Goal: Transaction & Acquisition: Purchase product/service

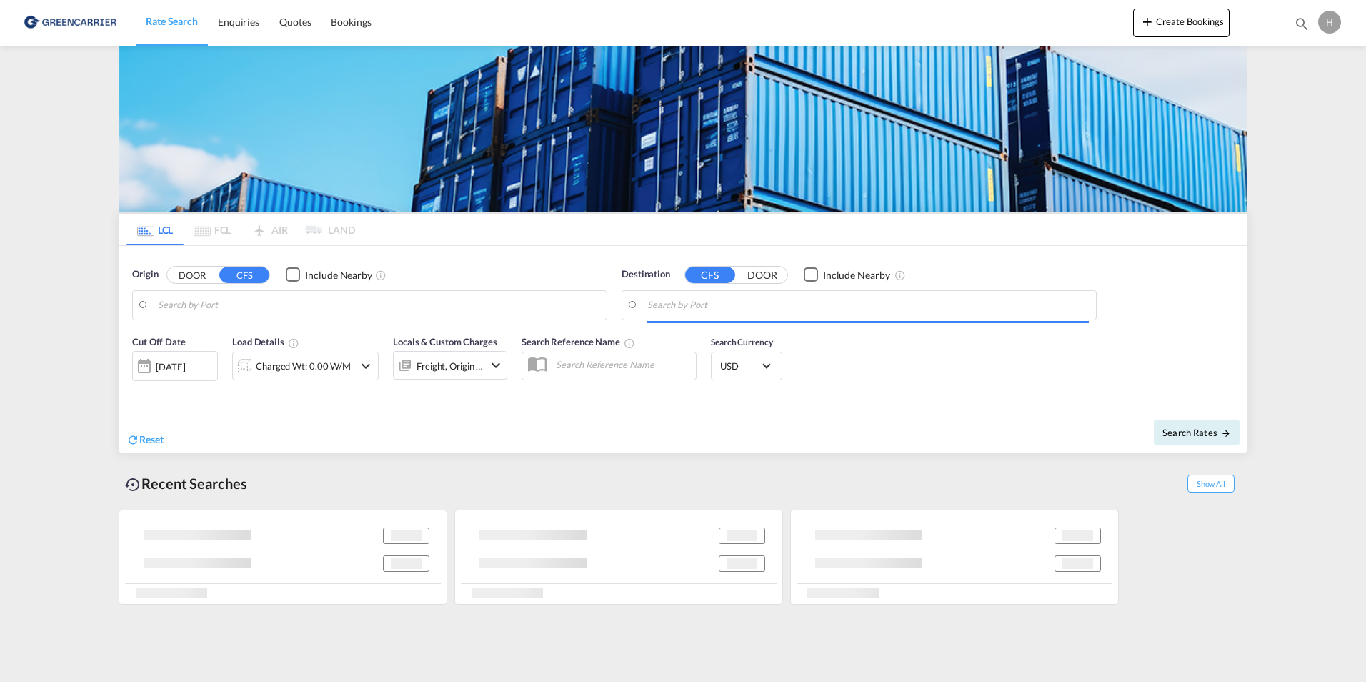
type input "DK-4200, [GEOGRAPHIC_DATA]"
type input "Colombo, LKCMB"
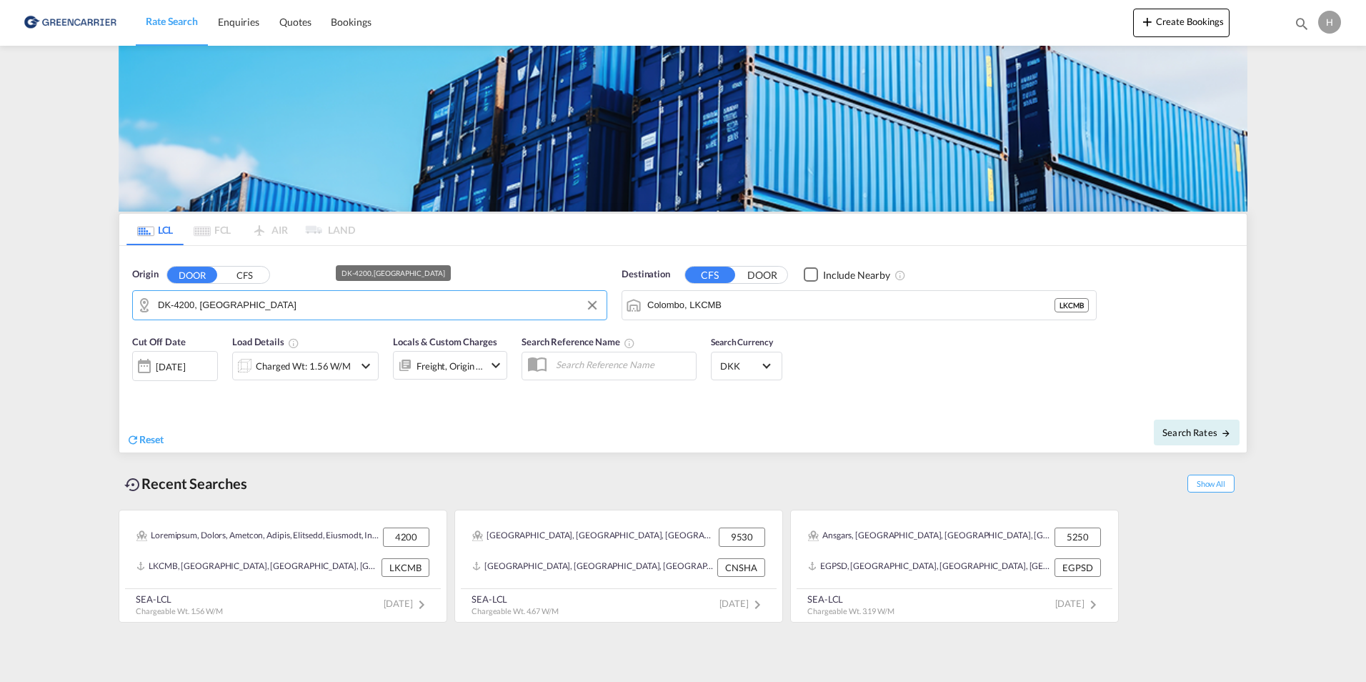
click at [269, 311] on input "DK-4200, [GEOGRAPHIC_DATA]" at bounding box center [379, 304] width 442 height 21
click at [356, 360] on div "Charged Wt: 1.56 W/M" at bounding box center [305, 366] width 146 height 29
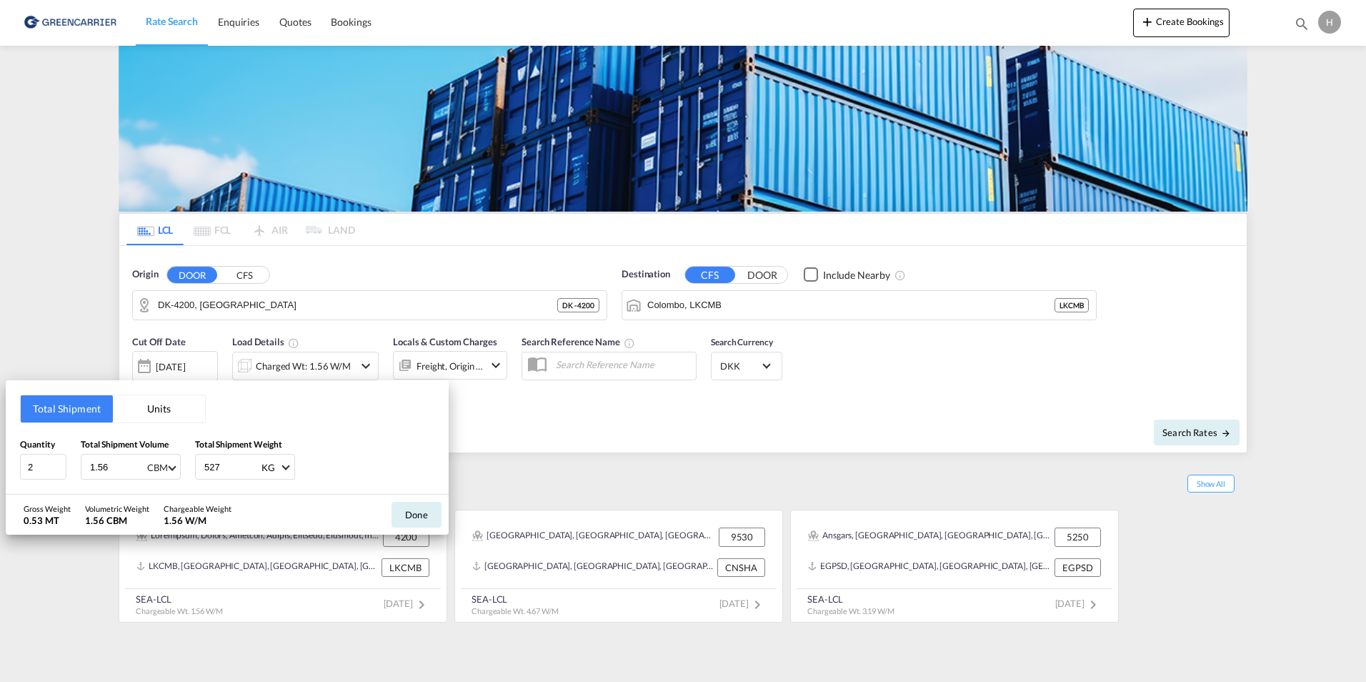
click at [174, 462] on md-select-value "CBM" at bounding box center [162, 466] width 32 height 24
click at [478, 462] on md-backdrop at bounding box center [683, 341] width 1366 height 682
click at [374, 439] on div "Quantity 2 Total Shipment Volume 1.56 CBM Total Shipment Weight 527 KG KG LB" at bounding box center [227, 458] width 414 height 43
click at [152, 415] on button "Units" at bounding box center [159, 408] width 92 height 27
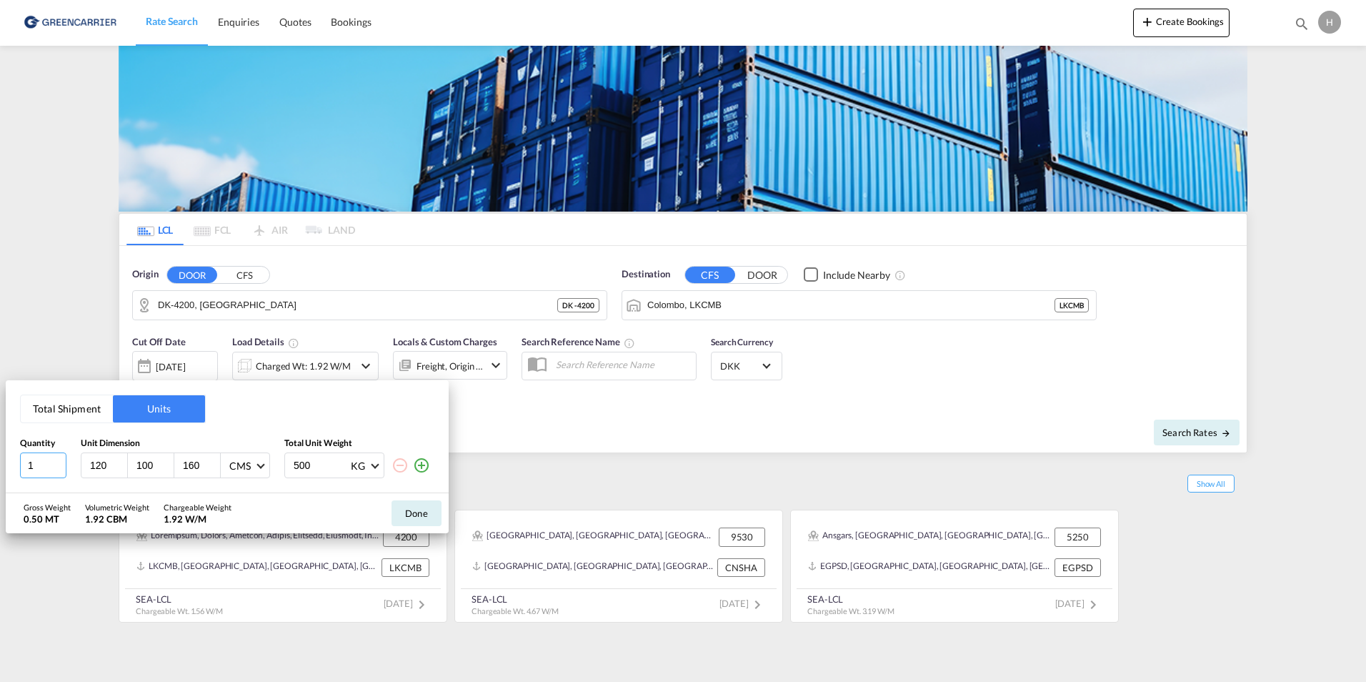
drag, startPoint x: 34, startPoint y: 462, endPoint x: 17, endPoint y: 462, distance: 16.4
click at [17, 462] on div "Total Shipment Units Quantity Unit Dimension Total Unit Weight 1 120 100 160 CM…" at bounding box center [227, 436] width 443 height 113
type input "2"
type input "80"
type input "60"
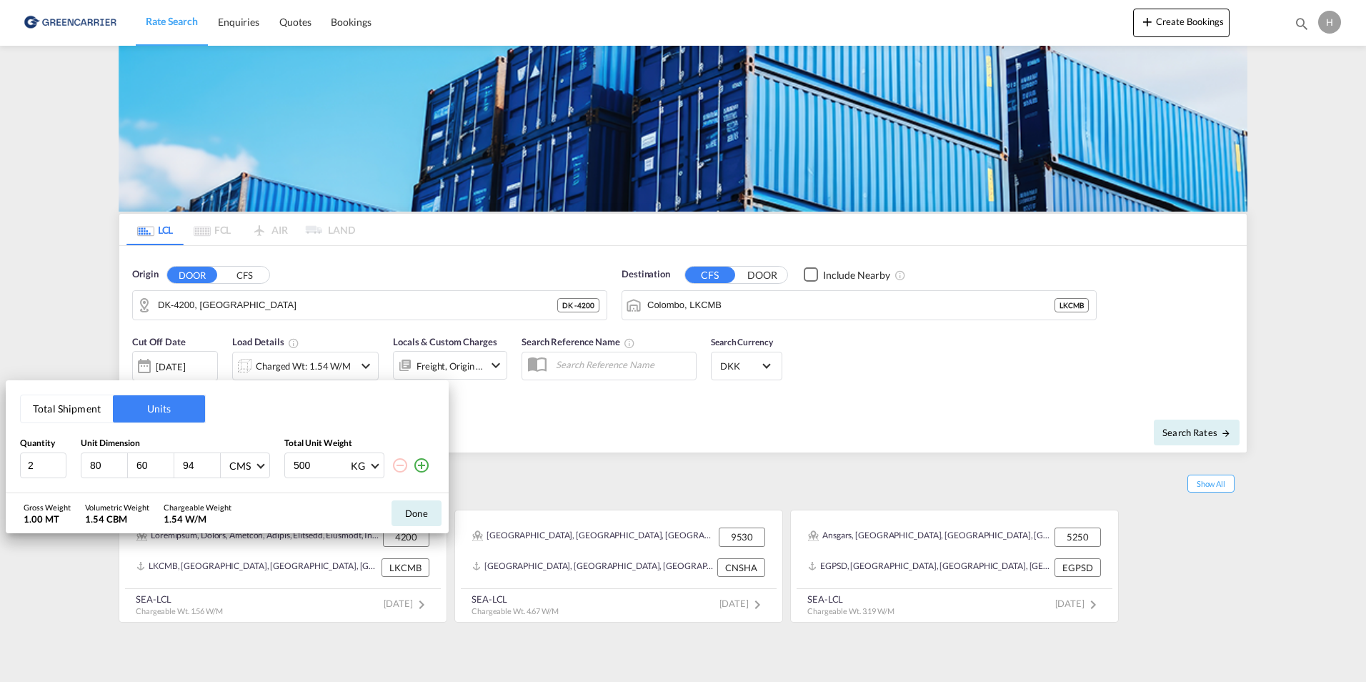
type input "94"
drag, startPoint x: 322, startPoint y: 468, endPoint x: 233, endPoint y: 468, distance: 89.3
click at [233, 468] on div "2 80 60 94 CMS CMS Inches 500 KG KG LB" at bounding box center [227, 465] width 414 height 26
click at [421, 516] on button "Done" at bounding box center [417, 513] width 50 height 26
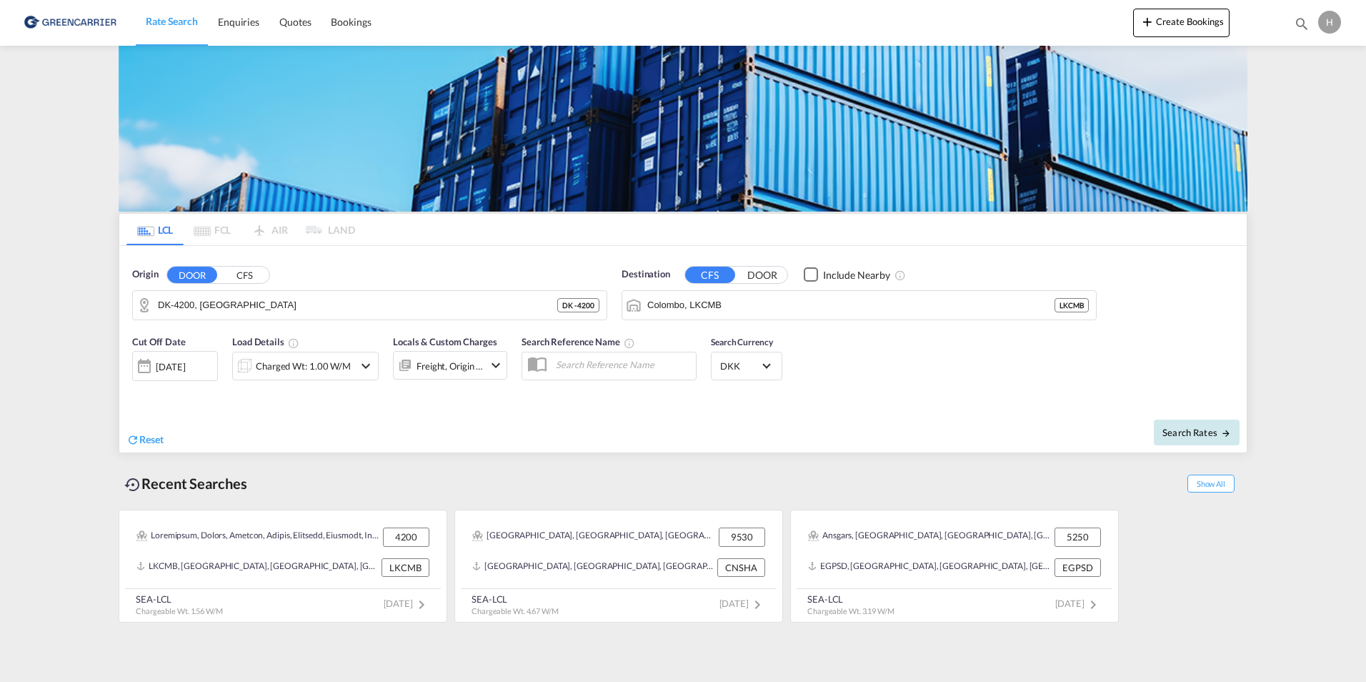
click at [1232, 428] on button "Search Rates" at bounding box center [1197, 432] width 86 height 26
type input "4200 to LKCMB / [DATE]"
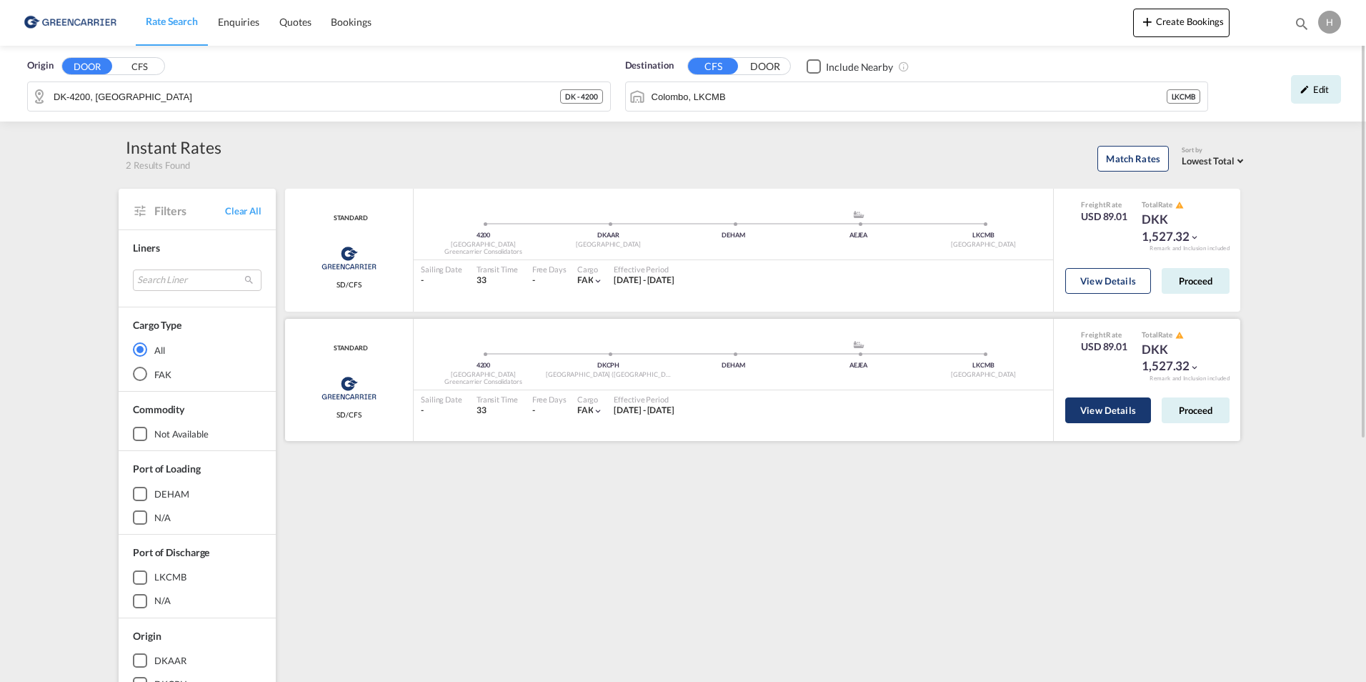
click at [1119, 414] on button "View Details" at bounding box center [1108, 410] width 86 height 26
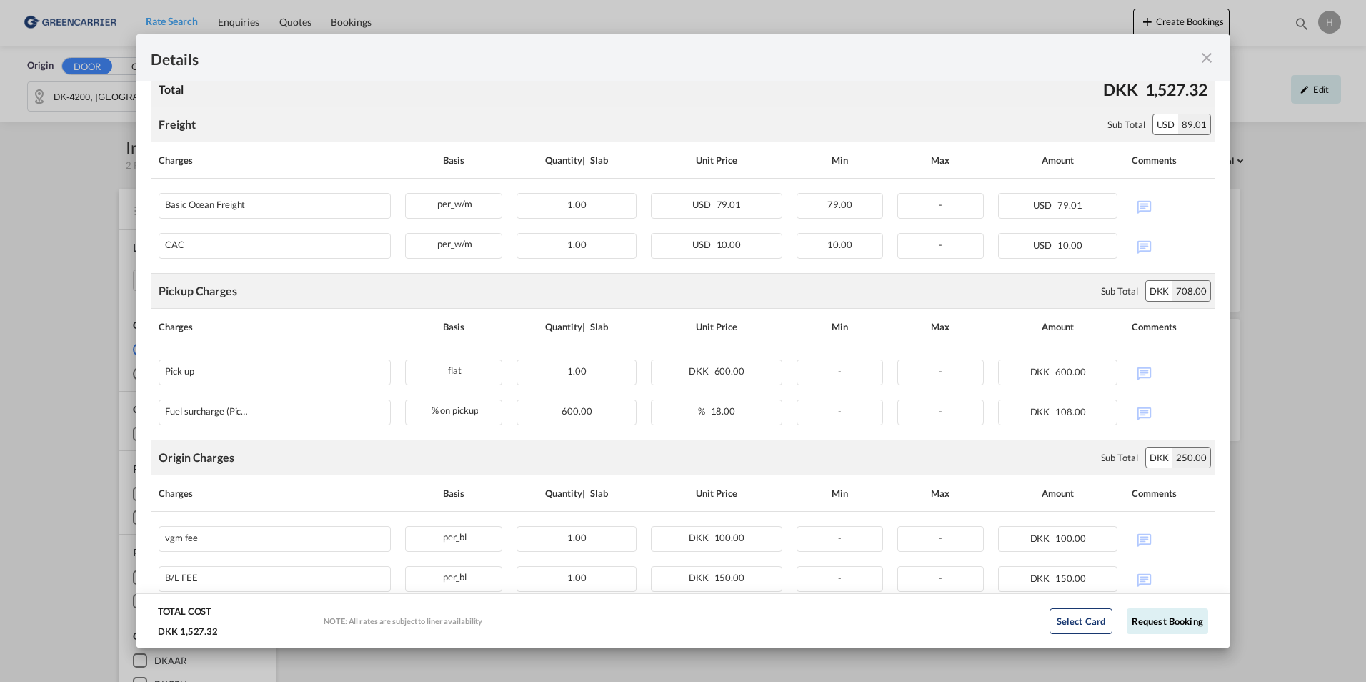
scroll to position [369, 0]
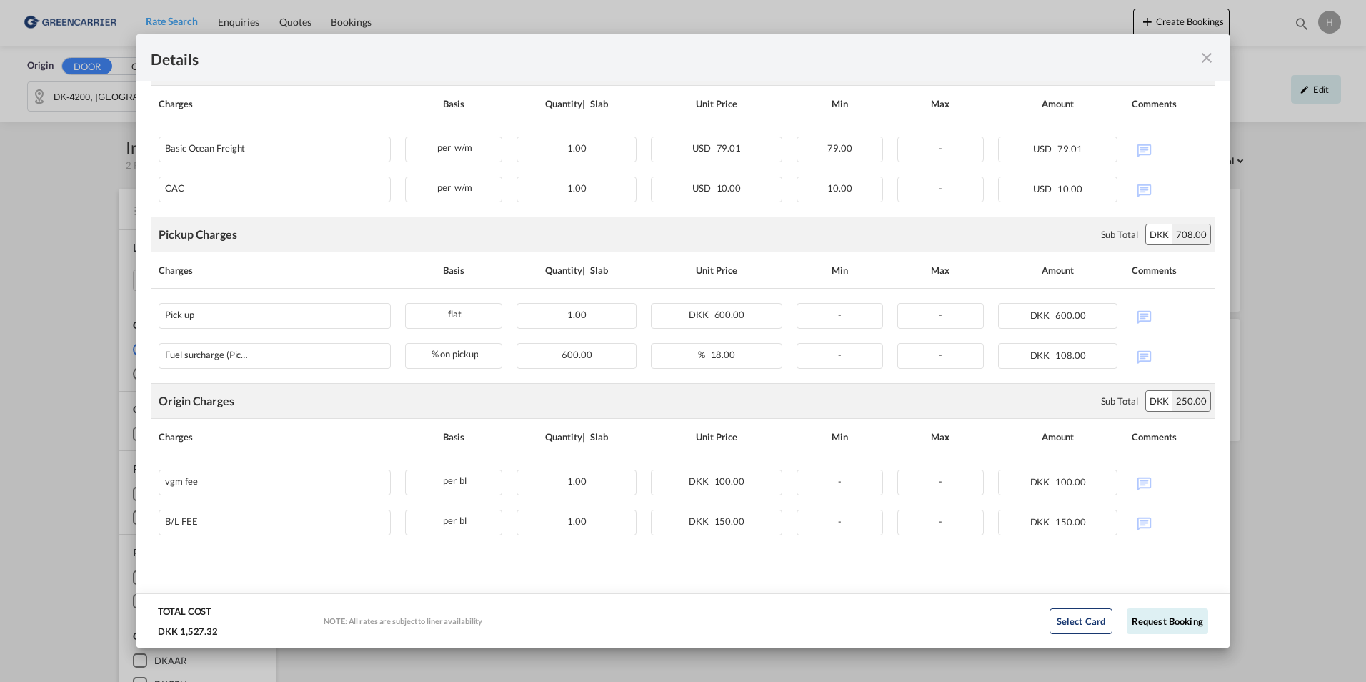
click at [1210, 54] on md-icon "icon-close fg-AAA8AD m-0 cursor" at bounding box center [1206, 57] width 17 height 17
